Goal: Task Accomplishment & Management: Complete application form

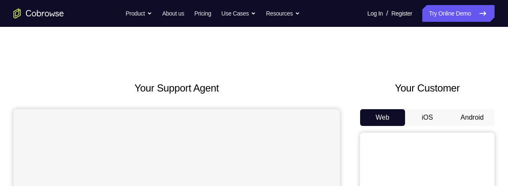
click at [478, 121] on button "Android" at bounding box center [472, 117] width 45 height 17
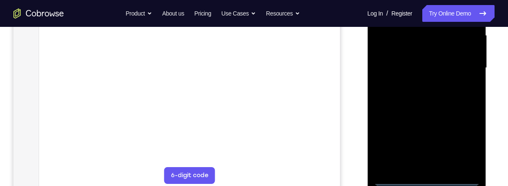
scroll to position [196, 0]
click at [424, 177] on div at bounding box center [427, 67] width 106 height 235
click at [461, 145] on div at bounding box center [427, 67] width 106 height 235
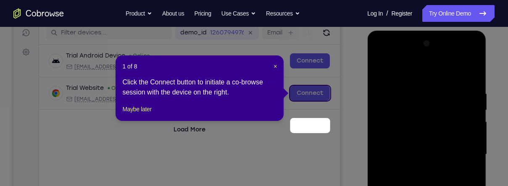
scroll to position [76, 0]
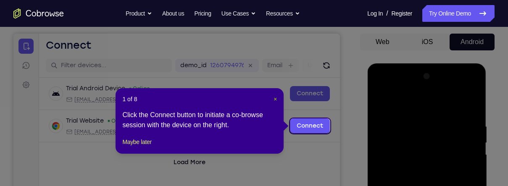
click at [275, 99] on span "×" at bounding box center [275, 99] width 3 height 7
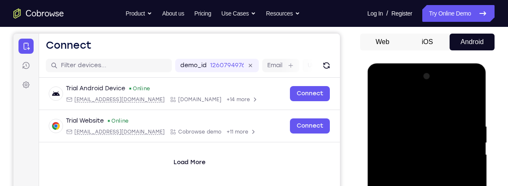
click at [438, 110] on div at bounding box center [427, 187] width 106 height 235
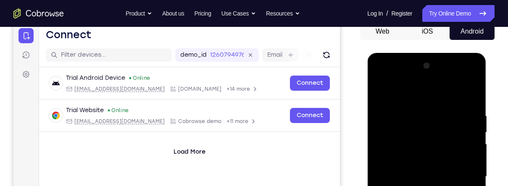
scroll to position [97, 0]
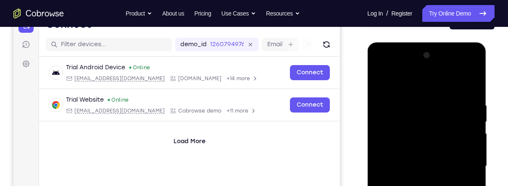
click at [464, 166] on div at bounding box center [427, 166] width 106 height 235
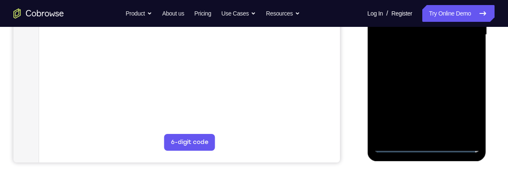
scroll to position [235, 0]
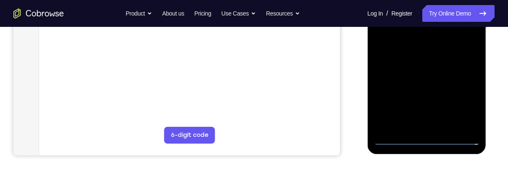
click at [420, 127] on div at bounding box center [427, 27] width 106 height 235
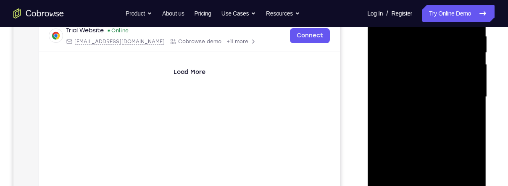
scroll to position [166, 0]
click at [448, 95] on div at bounding box center [427, 97] width 106 height 235
click at [435, 78] on div at bounding box center [427, 97] width 106 height 235
click at [396, 82] on div at bounding box center [427, 97] width 106 height 235
click at [400, 97] on div at bounding box center [427, 97] width 106 height 235
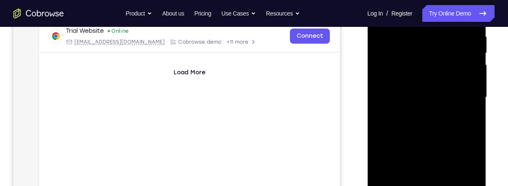
click at [403, 127] on div at bounding box center [427, 97] width 106 height 235
click at [433, 121] on div at bounding box center [427, 97] width 106 height 235
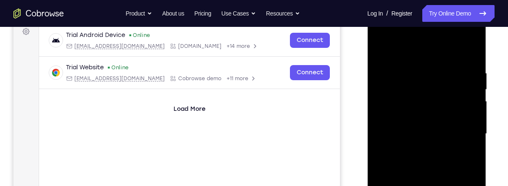
scroll to position [127, 0]
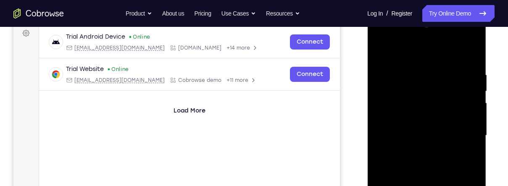
click at [472, 63] on div at bounding box center [427, 135] width 106 height 235
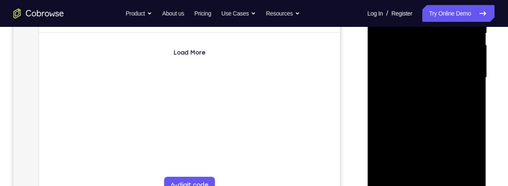
scroll to position [186, 0]
click at [474, 75] on div at bounding box center [427, 76] width 106 height 235
click at [471, 77] on div at bounding box center [427, 76] width 106 height 235
click at [475, 82] on div at bounding box center [427, 76] width 106 height 235
click at [470, 81] on div at bounding box center [427, 76] width 106 height 235
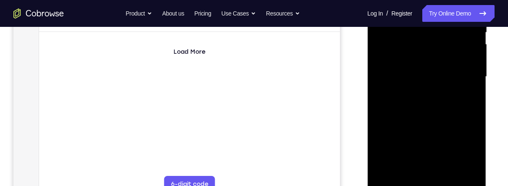
click at [474, 107] on div at bounding box center [427, 76] width 106 height 235
click at [477, 107] on div at bounding box center [427, 76] width 106 height 235
click at [473, 105] on div at bounding box center [427, 76] width 106 height 235
click at [478, 107] on div at bounding box center [427, 76] width 106 height 235
click at [476, 107] on div at bounding box center [427, 76] width 106 height 235
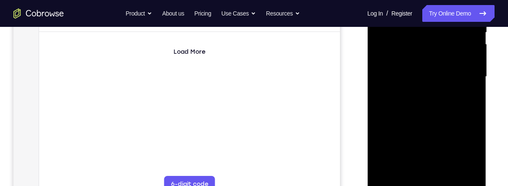
click at [478, 106] on div at bounding box center [427, 76] width 106 height 235
click at [474, 107] on div at bounding box center [427, 76] width 106 height 235
click at [478, 107] on div at bounding box center [427, 76] width 106 height 235
click at [473, 85] on div at bounding box center [427, 74] width 106 height 235
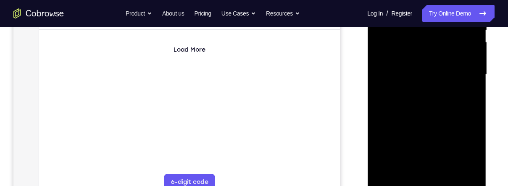
click at [473, 89] on div at bounding box center [427, 74] width 106 height 235
click at [474, 90] on div at bounding box center [427, 74] width 106 height 235
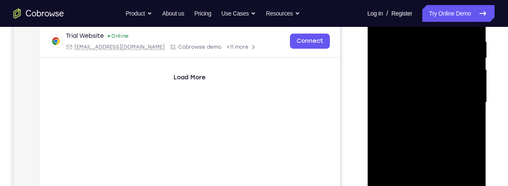
scroll to position [162, 0]
click at [475, 126] on div at bounding box center [427, 101] width 106 height 235
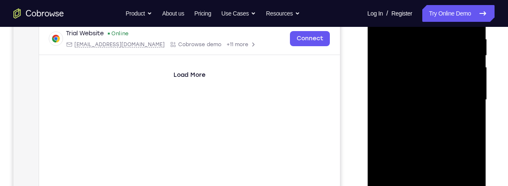
scroll to position [164, 0]
click at [429, 103] on div at bounding box center [427, 98] width 106 height 235
click at [408, 108] on div at bounding box center [427, 98] width 106 height 235
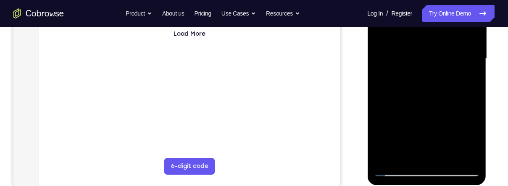
scroll to position [205, 0]
click at [398, 170] on div at bounding box center [427, 58] width 106 height 235
click at [400, 21] on link "Register" at bounding box center [402, 13] width 21 height 17
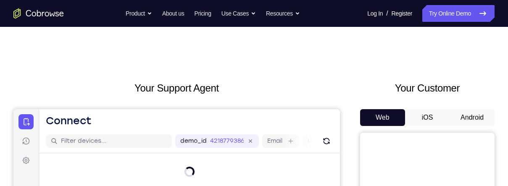
scroll to position [0, 31]
